Goal: Navigation & Orientation: Go to known website

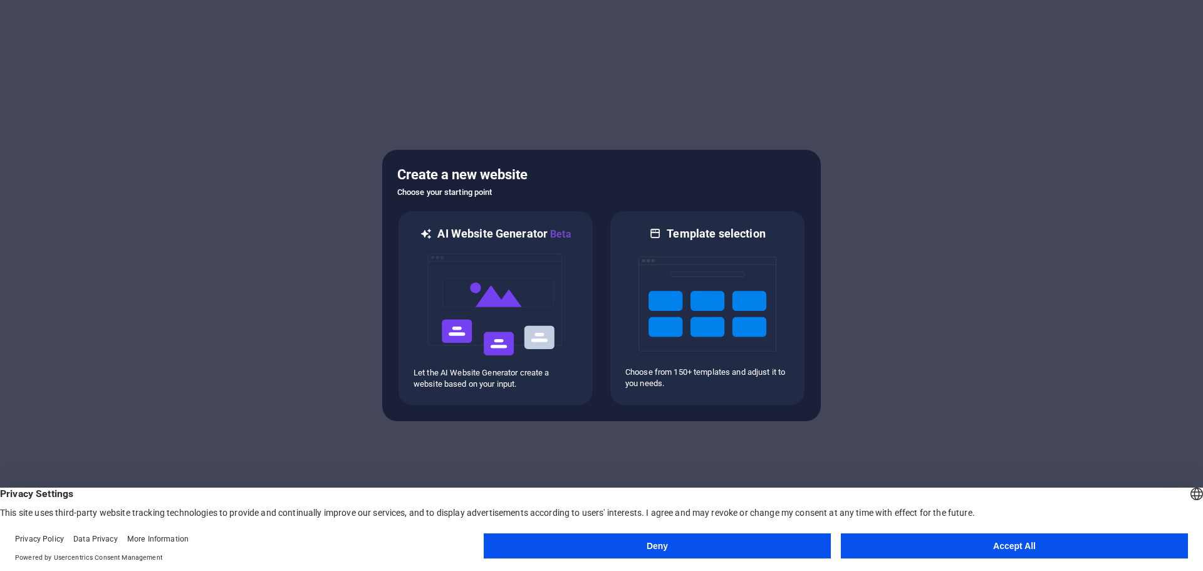
click at [700, 549] on button "Deny" at bounding box center [657, 545] width 347 height 25
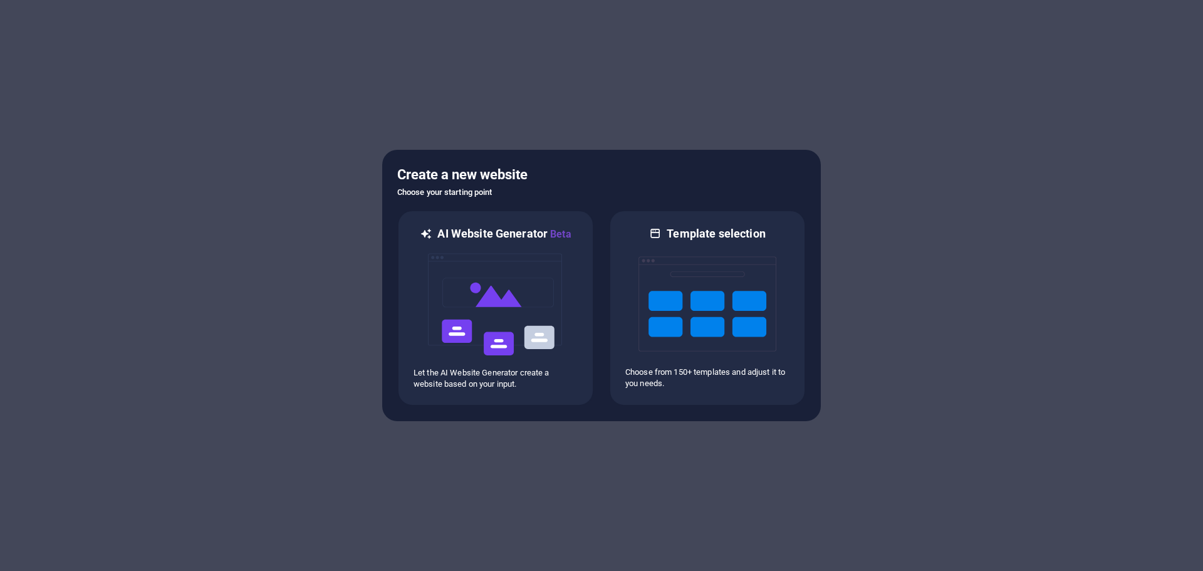
click at [593, 118] on div at bounding box center [601, 285] width 1203 height 571
click at [638, 175] on h5 "Create a new website" at bounding box center [601, 175] width 409 height 20
drag, startPoint x: 352, startPoint y: 132, endPoint x: 283, endPoint y: 56, distance: 102.5
click at [283, 56] on div at bounding box center [601, 285] width 1203 height 571
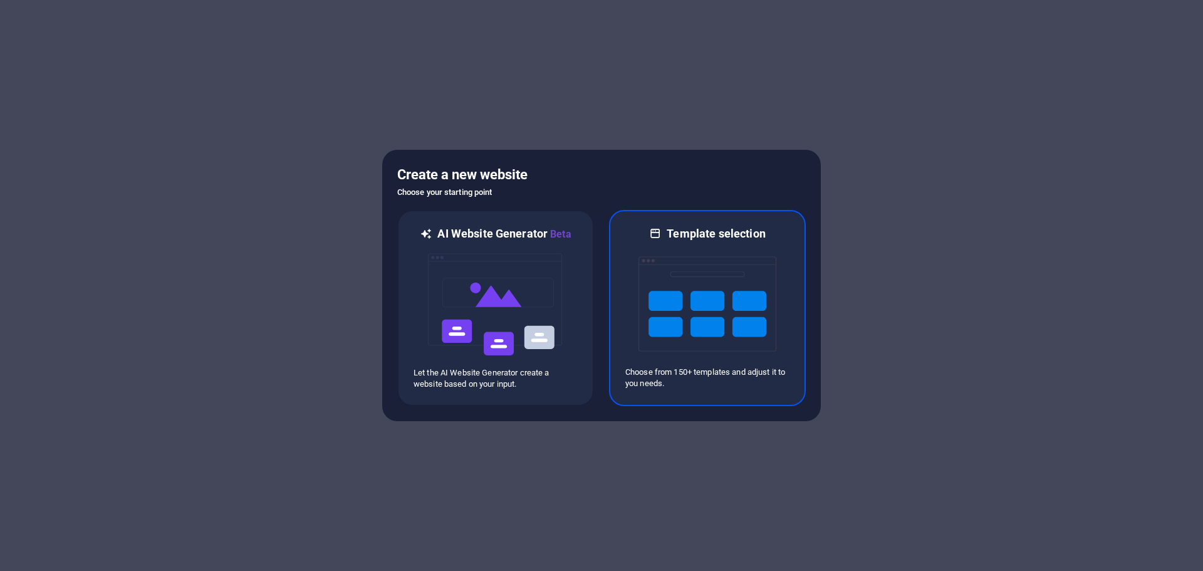
click at [627, 270] on div at bounding box center [708, 303] width 164 height 125
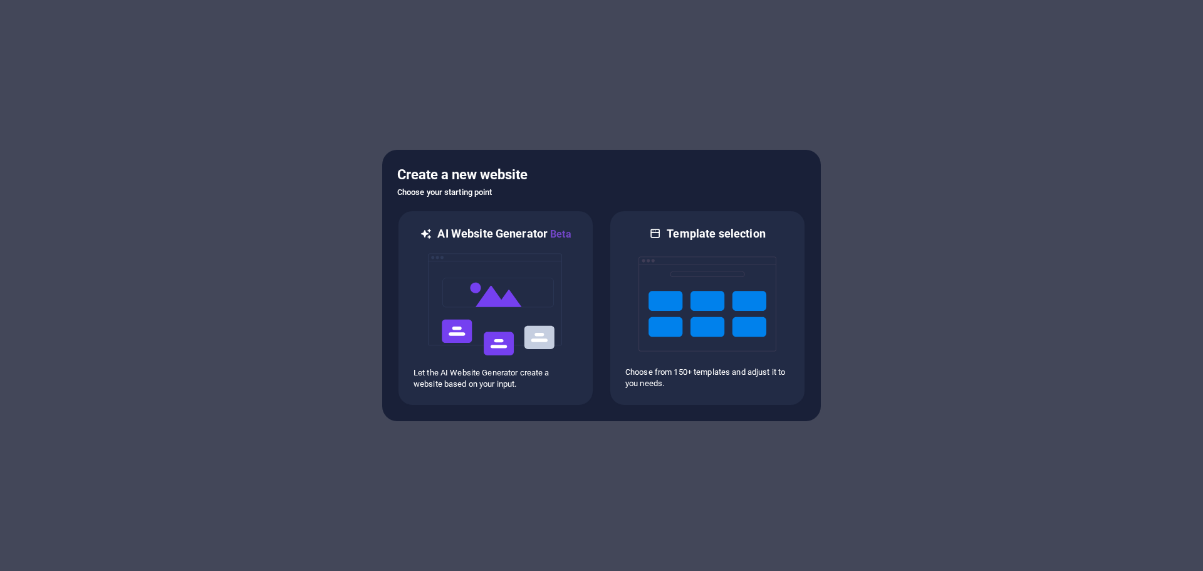
click at [441, 194] on h6 "Choose your starting point" at bounding box center [601, 192] width 409 height 15
